Goal: Task Accomplishment & Management: Use online tool/utility

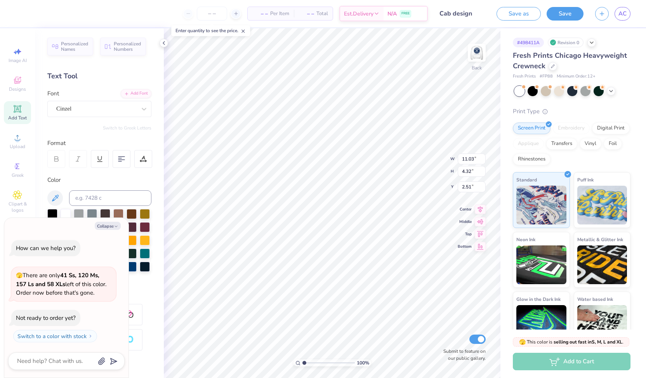
scroll to position [6, 1]
click at [116, 224] on icon "button" at bounding box center [116, 226] width 5 height 5
type textarea "x"
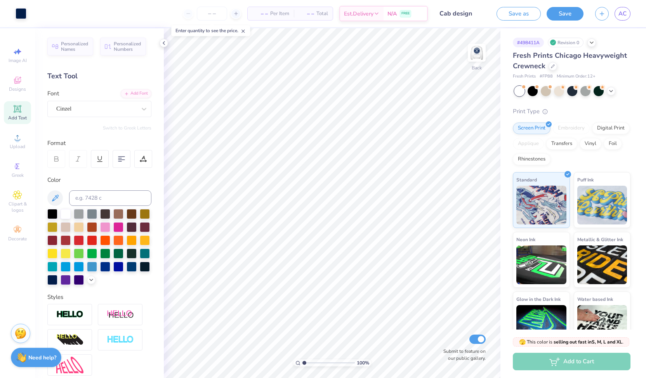
scroll to position [85, 0]
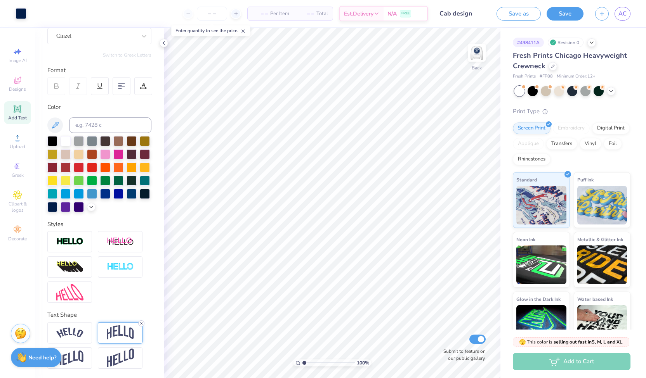
click at [141, 323] on icon at bounding box center [141, 323] width 5 height 5
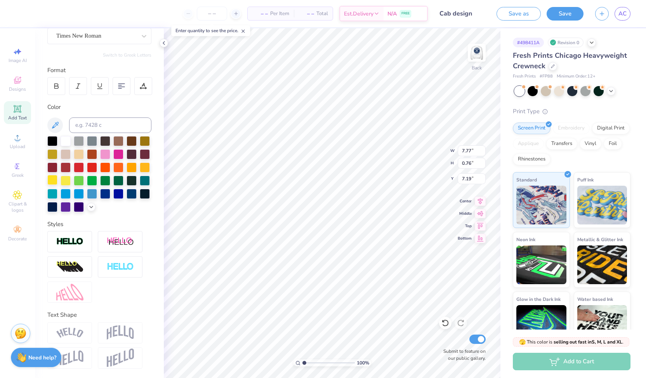
scroll to position [0, 0]
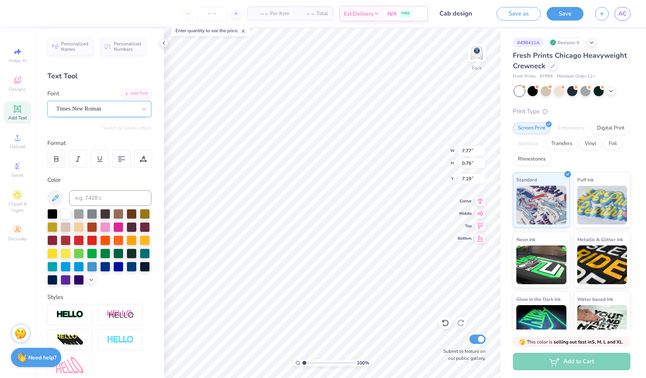
click at [82, 106] on div "Times New Roman" at bounding box center [97, 109] width 82 height 12
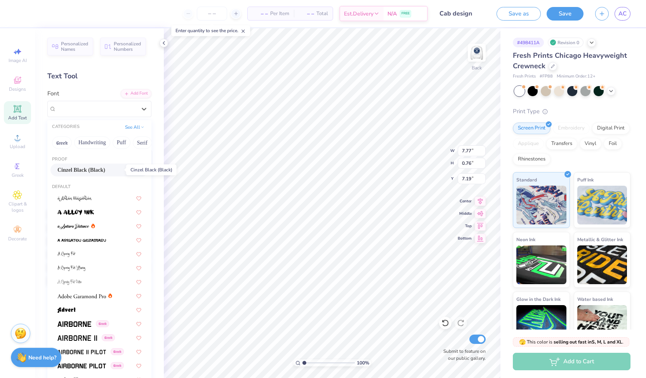
click at [87, 171] on span "Cinzel Black (Black)" at bounding box center [81, 170] width 48 height 8
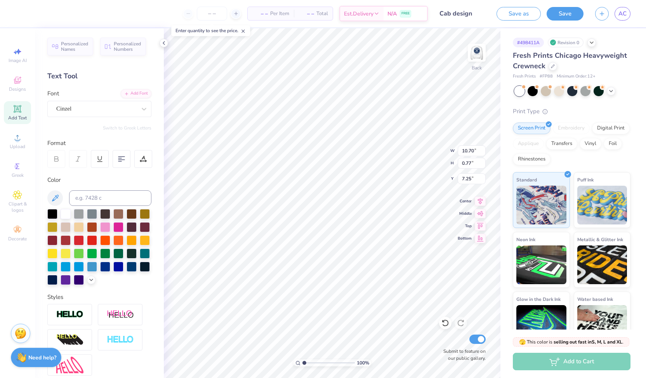
type input "10.70"
type input "0.77"
type input "7.25"
type input "7.06"
click at [140, 109] on icon at bounding box center [144, 109] width 8 height 8
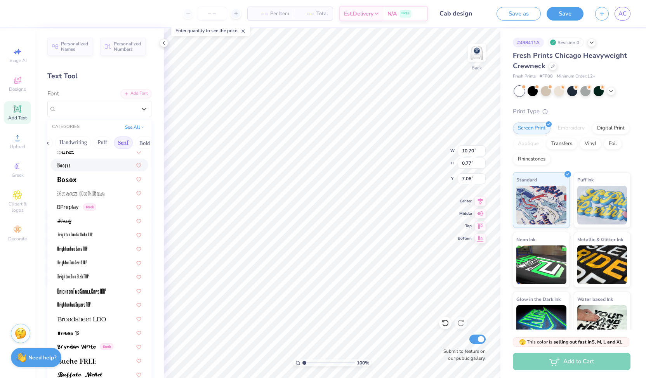
scroll to position [0, 19]
click at [132, 144] on button "Serif" at bounding box center [122, 143] width 19 height 12
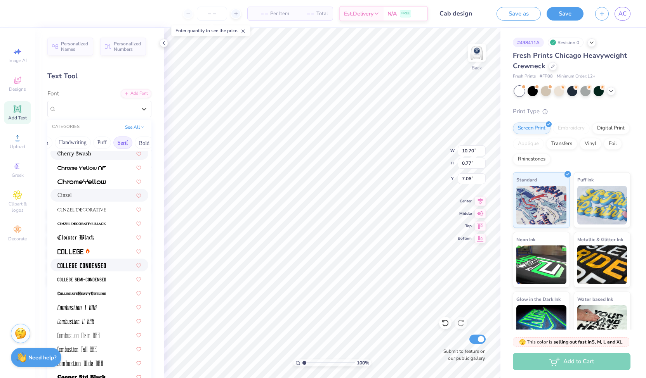
scroll to position [115, 0]
click at [87, 207] on img at bounding box center [81, 209] width 49 height 5
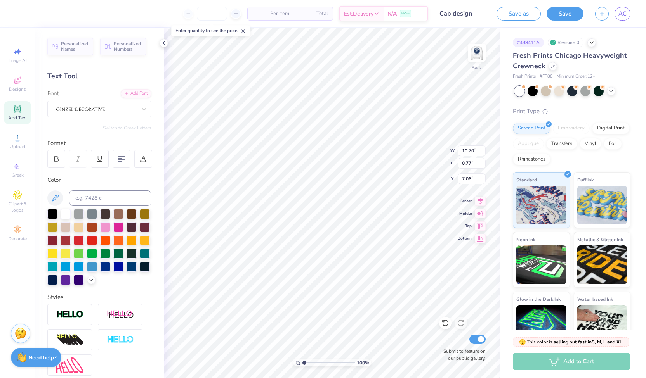
type input "10.85"
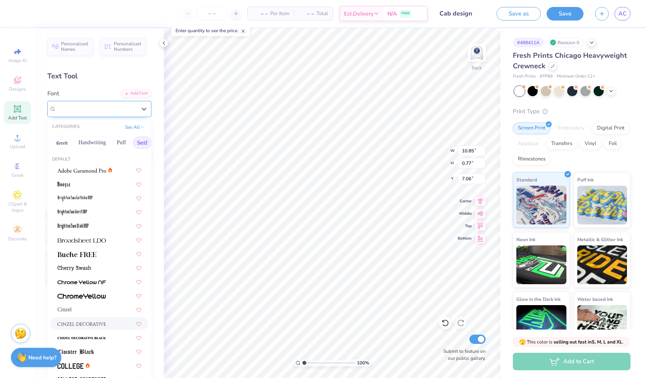
click at [130, 105] on div at bounding box center [97, 109] width 82 height 12
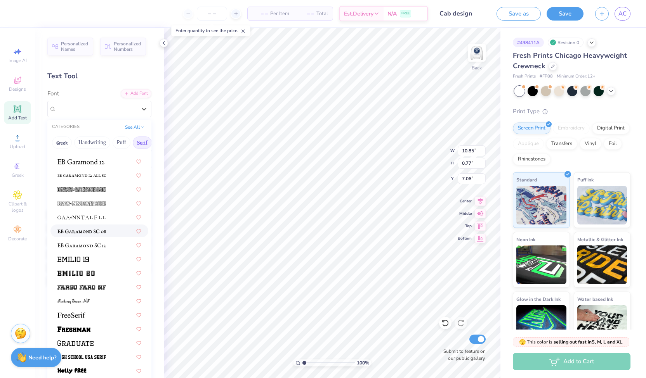
scroll to position [550, 0]
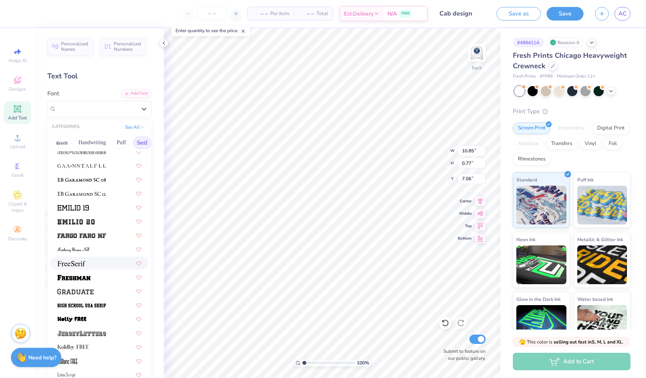
click at [87, 267] on div at bounding box center [99, 263] width 84 height 8
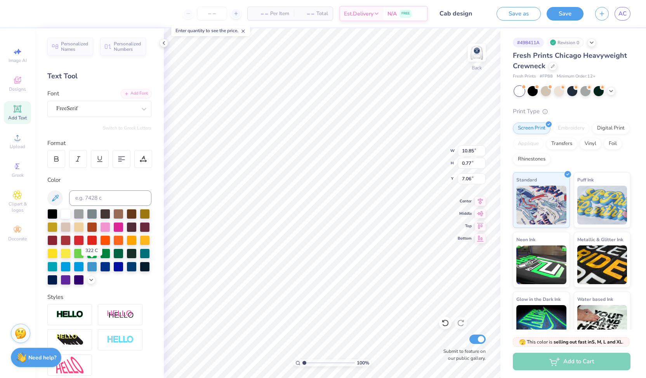
type input "7.44"
type input "0.74"
type input "7.08"
click at [620, 17] on span "AC" at bounding box center [622, 13] width 8 height 9
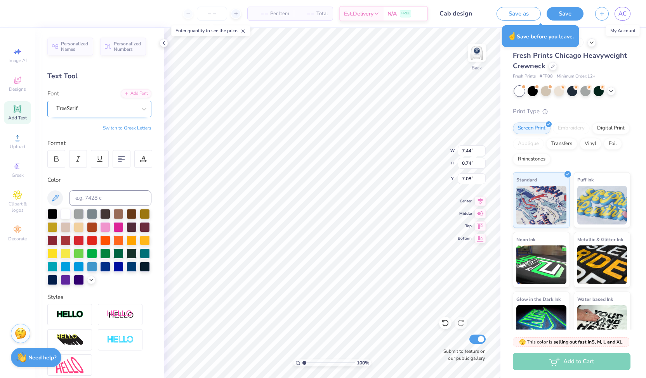
click at [71, 106] on div "FreeSerif" at bounding box center [97, 109] width 82 height 12
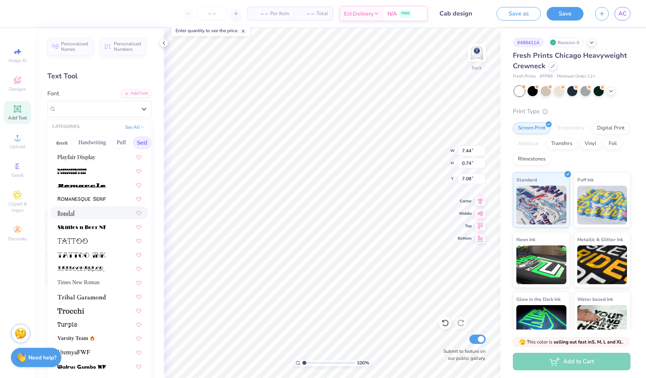
scroll to position [875, 0]
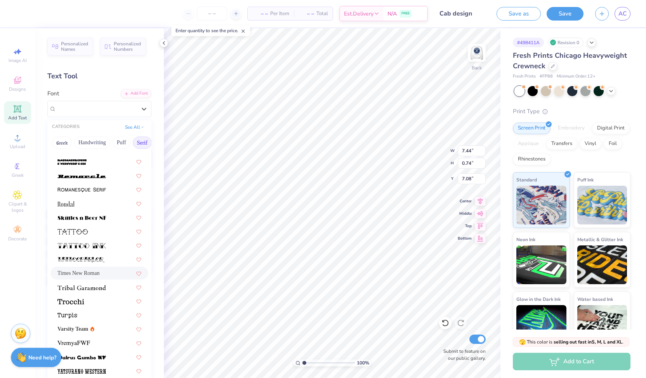
click at [82, 276] on span "Times New Roman" at bounding box center [78, 273] width 42 height 8
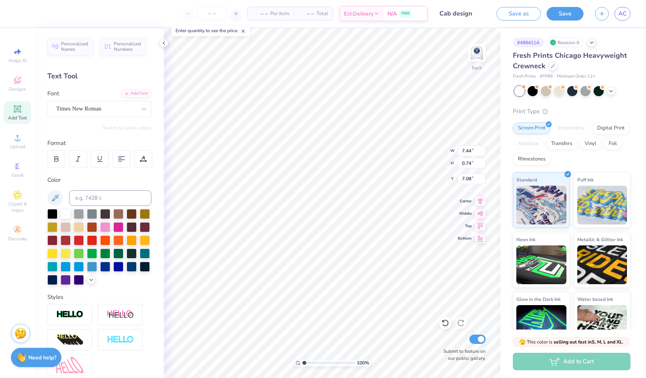
type input "7.77"
type input "0.76"
type input "7.00"
type textarea "EXECUTIVE CABINET"
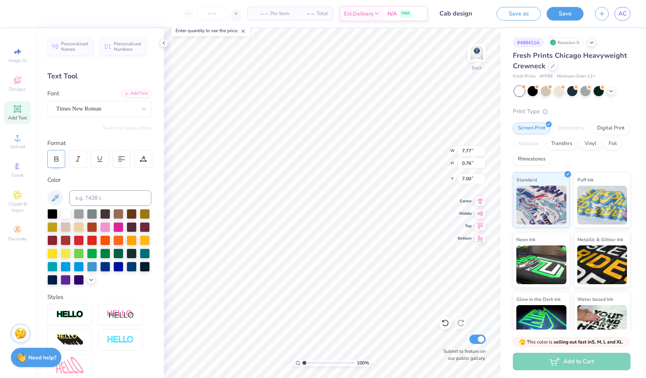
click at [61, 164] on div at bounding box center [56, 159] width 18 height 18
click at [464, 151] on input "7.77" at bounding box center [472, 151] width 28 height 11
type input "11.33"
type input "0.75"
type input "7.02"
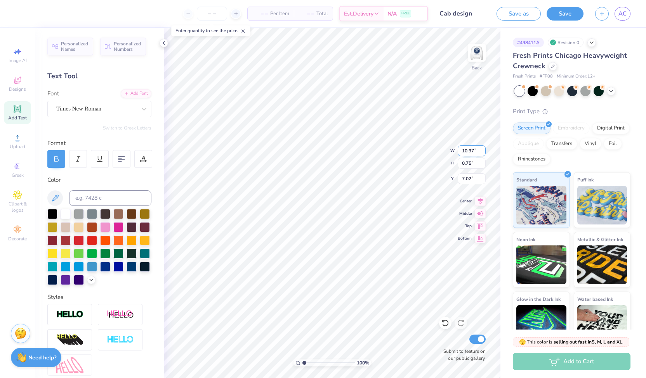
type input "10.97"
type input "0.73"
click at [470, 178] on input "7.03" at bounding box center [472, 179] width 28 height 11
type input "7.47"
type input "7.18"
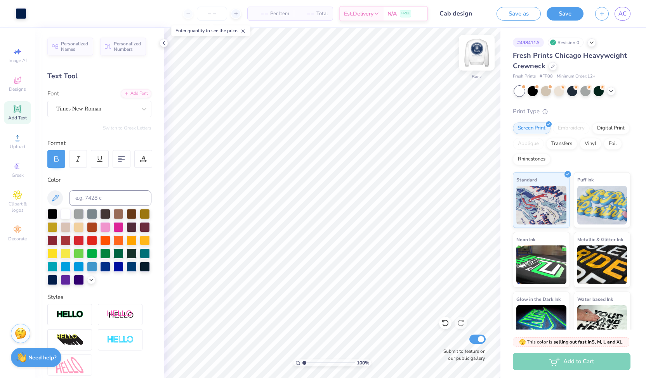
click at [477, 62] on img at bounding box center [476, 52] width 31 height 31
click at [475, 62] on img at bounding box center [476, 52] width 31 height 31
click at [475, 61] on img at bounding box center [477, 53] width 16 height 16
type textarea "UNIVERSITY AFFAIRS"
click at [54, 162] on div at bounding box center [56, 159] width 18 height 18
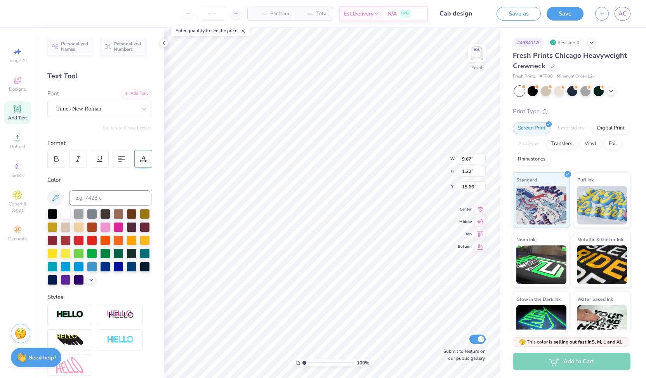
scroll to position [6, 4]
click at [154, 169] on div "Personalized Names Personalized Numbers Text Tool Add Font Font Times New Roman…" at bounding box center [99, 203] width 129 height 350
type input "14.30"
type input "0.94"
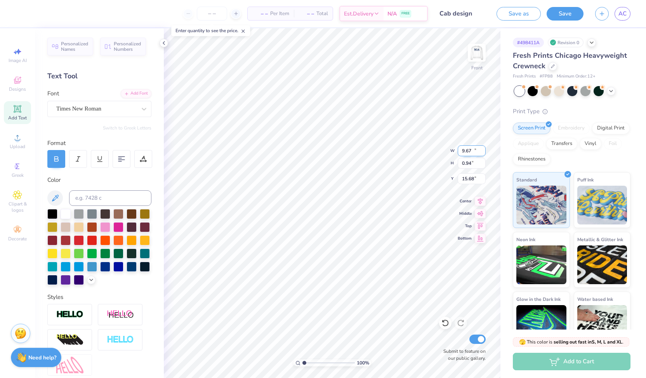
type input "15.68"
click at [442, 158] on div "100 % Front W 14.30 14.30 " H 0.94 0.94 " Y 15.68 15.68 " Center Middle Top Bot…" at bounding box center [332, 203] width 337 height 350
click at [468, 148] on input "14.30" at bounding box center [472, 151] width 28 height 11
type input "10.46"
type input "0.69"
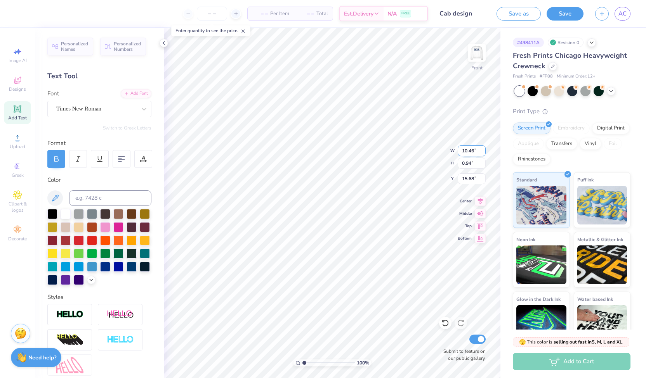
type input "15.80"
click at [472, 161] on input "0.69" at bounding box center [472, 163] width 28 height 11
type input "0.70"
type input "10.60"
type input "15.64"
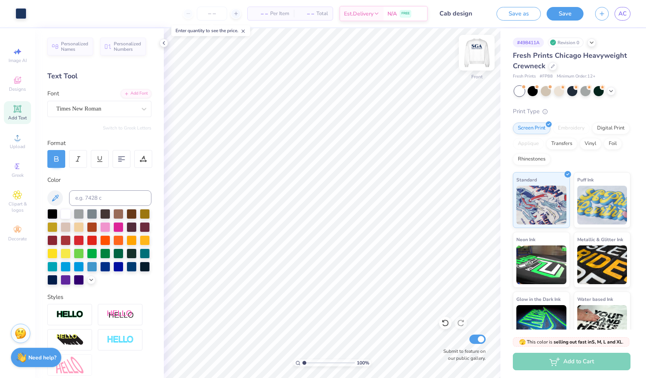
click at [473, 53] on img at bounding box center [476, 52] width 31 height 31
click at [481, 59] on img at bounding box center [476, 52] width 31 height 31
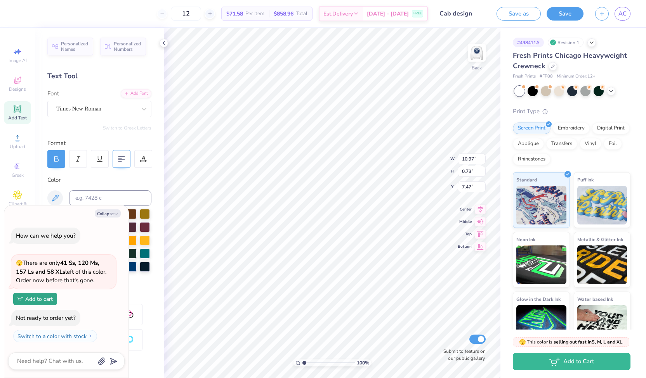
scroll to position [58, 0]
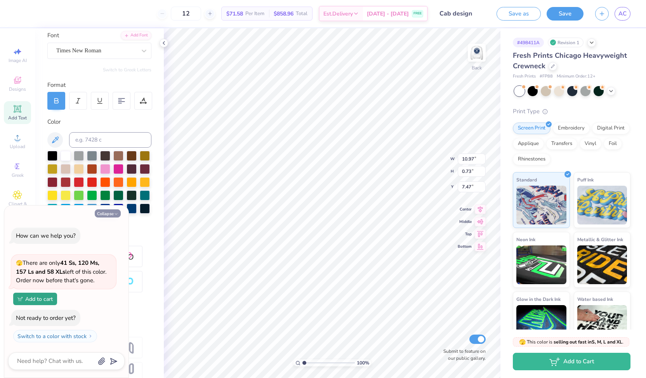
click at [110, 215] on button "Collapse" at bounding box center [108, 214] width 26 height 8
type textarea "x"
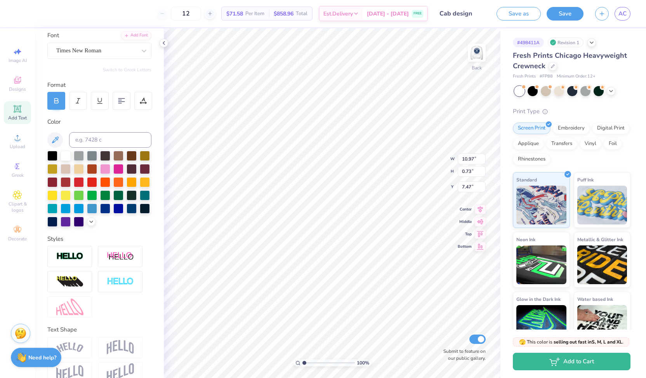
scroll to position [0, 0]
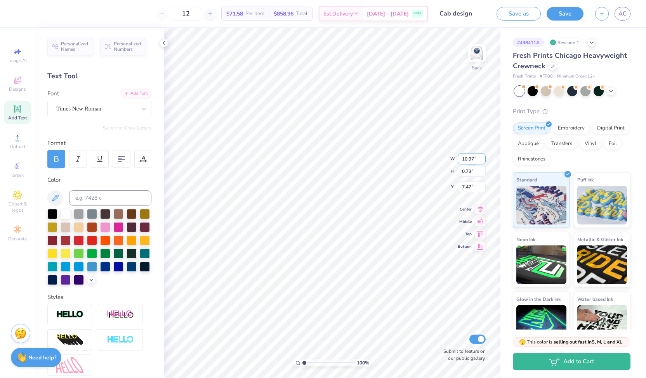
click at [441, 163] on div "100 % Back W 10.97 10.97 " H 0.73 0.73 " Y 7.47 7.47 " Center Middle Top Bottom…" at bounding box center [332, 203] width 337 height 350
click at [477, 52] on img at bounding box center [476, 52] width 31 height 31
type input "10.46"
type input "0.70"
type input "15.48"
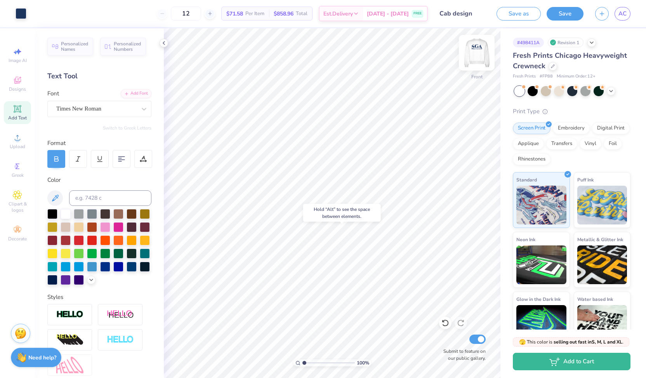
click at [481, 59] on img at bounding box center [476, 52] width 31 height 31
